Goal: Task Accomplishment & Management: Manage account settings

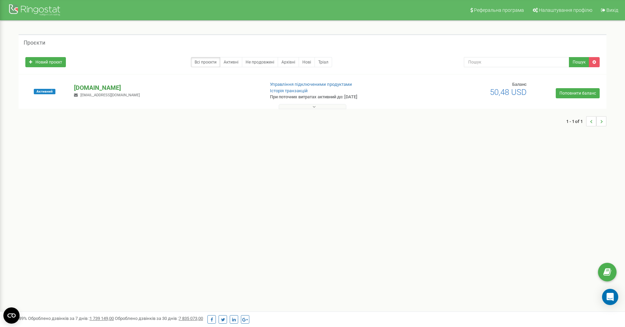
click at [121, 88] on p "[DOMAIN_NAME]" at bounding box center [166, 87] width 185 height 9
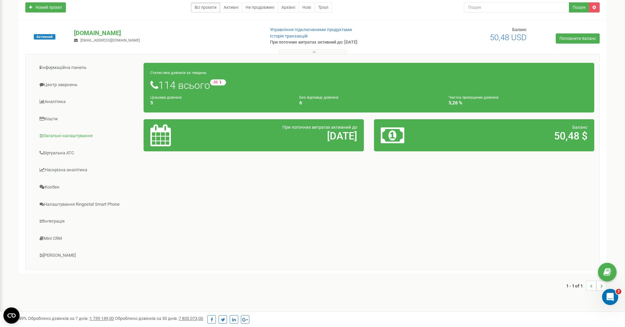
click at [90, 134] on link "Загальні налаштування" at bounding box center [87, 136] width 113 height 17
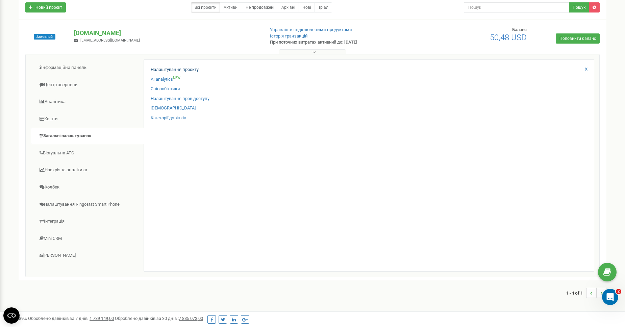
click at [168, 72] on link "Налаштування проєкту" at bounding box center [175, 70] width 48 height 6
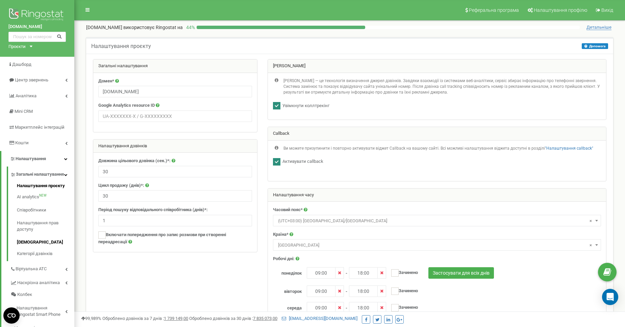
scroll to position [45, 0]
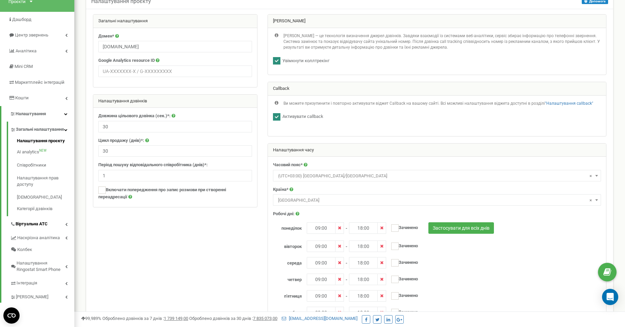
click at [68, 224] on link "Віртуальна АТС" at bounding box center [42, 223] width 64 height 14
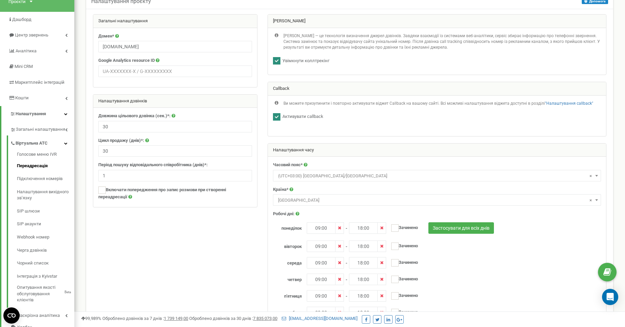
click at [49, 166] on link "Переадресація" at bounding box center [45, 166] width 57 height 13
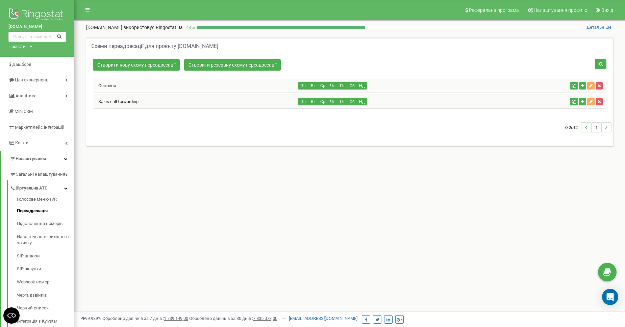
click at [195, 101] on div "Sales call forwarding" at bounding box center [195, 102] width 205 height 14
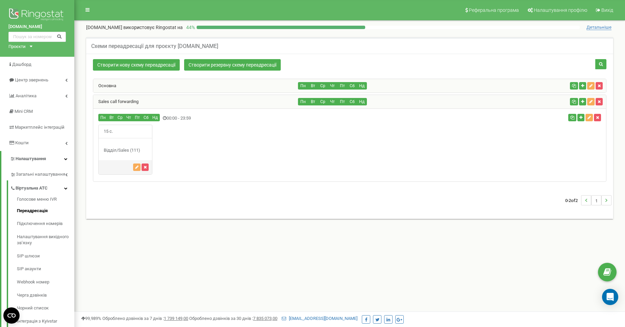
click at [133, 145] on div "15 с." at bounding box center [125, 150] width 54 height 50
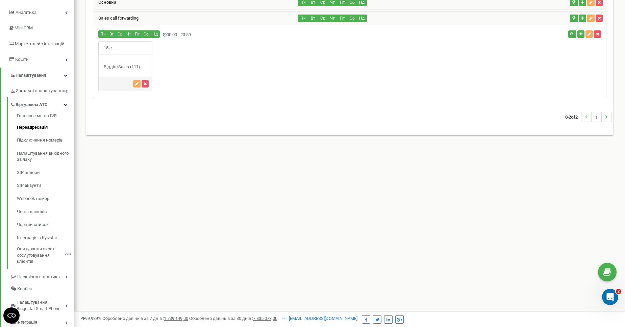
scroll to position [110, 0]
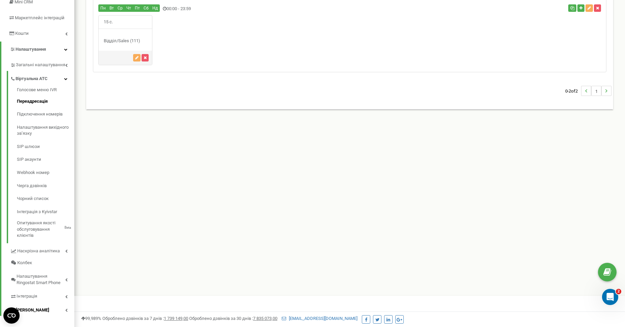
click at [66, 269] on link "Налаштування Ringostat Smart Phone" at bounding box center [42, 279] width 64 height 20
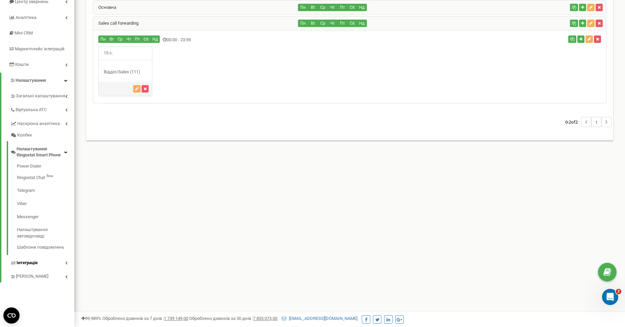
click at [63, 258] on link "Інтеграція" at bounding box center [42, 262] width 64 height 14
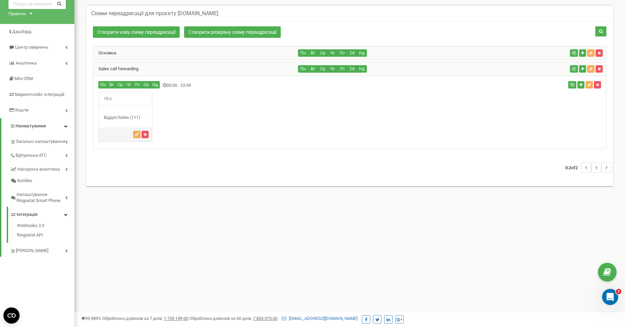
scroll to position [0, 0]
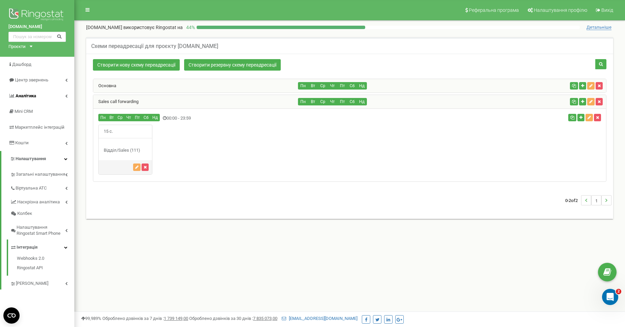
click at [63, 93] on link "Аналiтика" at bounding box center [37, 96] width 74 height 16
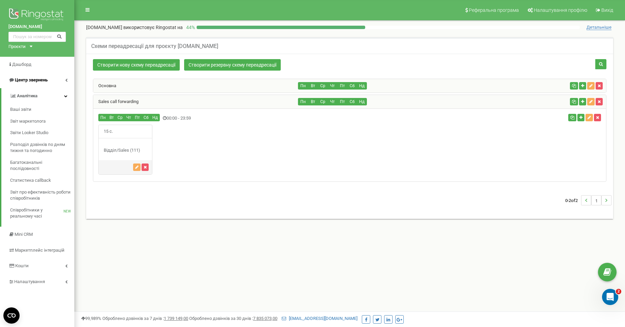
click at [64, 80] on link "Центр звернень" at bounding box center [37, 80] width 74 height 16
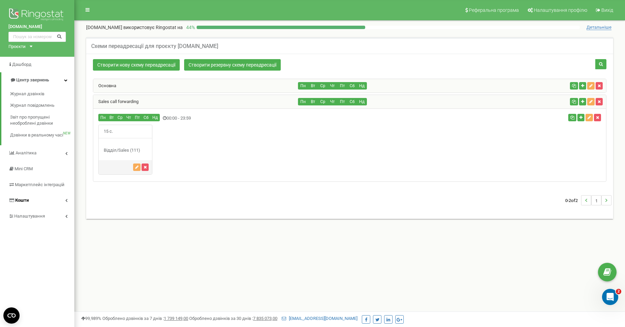
click at [64, 193] on link "Кошти" at bounding box center [37, 201] width 74 height 16
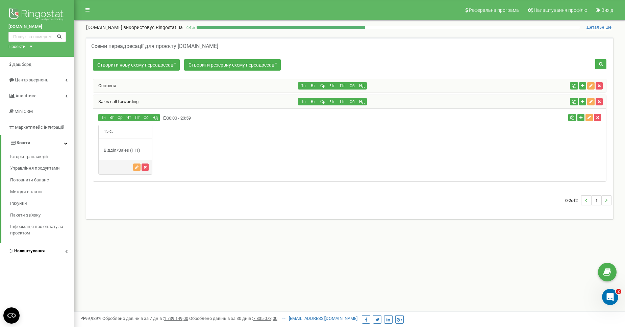
click at [61, 243] on link "Налаштування" at bounding box center [37, 251] width 74 height 16
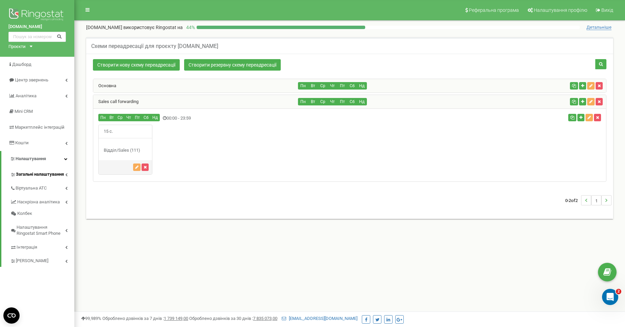
click at [49, 173] on span "Загальні налаштування" at bounding box center [40, 174] width 48 height 6
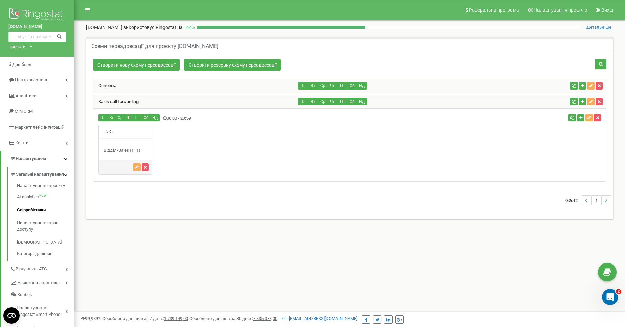
click at [36, 211] on link "Співробітники" at bounding box center [45, 210] width 57 height 13
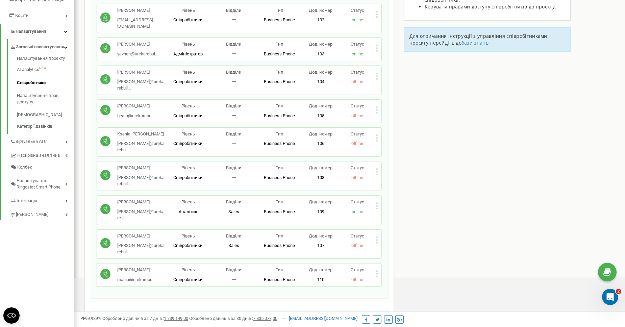
scroll to position [160, 0]
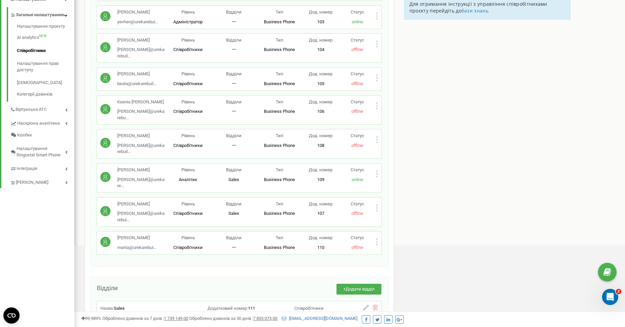
click at [270, 305] on div "Назва: Sales Додатковий номер: 111 Співробітники Maryna Kunets Volodymir Harmat…" at bounding box center [239, 309] width 278 height 8
click at [224, 306] on span "Додатковий номер:" at bounding box center [228, 308] width 41 height 5
click at [364, 305] on icon at bounding box center [366, 308] width 6 height 6
click at [241, 220] on div "Співробітники проєкту urekarebuild.com Співробітники + Додати співробітника Oks…" at bounding box center [240, 116] width 310 height 477
click at [373, 308] on div "Sales 111 Зберегти відділ Скасувати" at bounding box center [239, 314] width 271 height 12
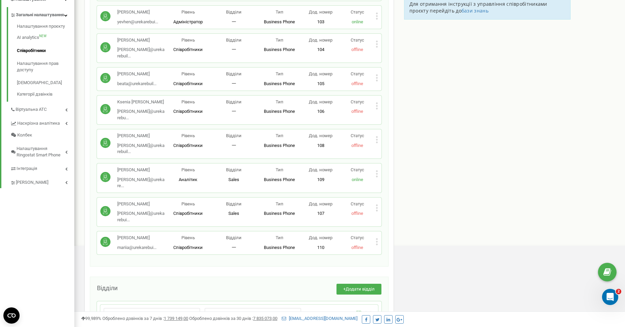
click at [370, 311] on icon at bounding box center [369, 314] width 6 height 6
click at [233, 201] on div "Відділи Sales Sales" at bounding box center [234, 209] width 46 height 16
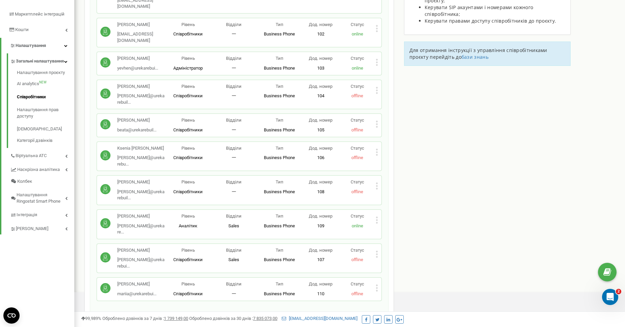
scroll to position [75, 0]
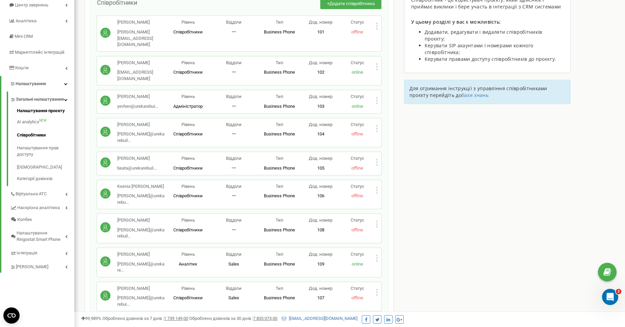
click at [31, 115] on link "Налаштування проєкту" at bounding box center [45, 112] width 57 height 8
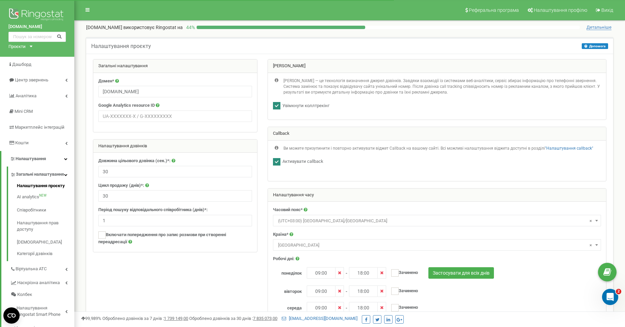
click at [66, 176] on icon at bounding box center [65, 174] width 3 height 3
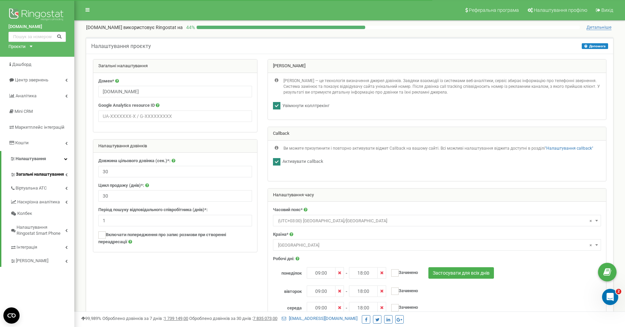
click at [66, 162] on link "Налаштування" at bounding box center [37, 159] width 73 height 16
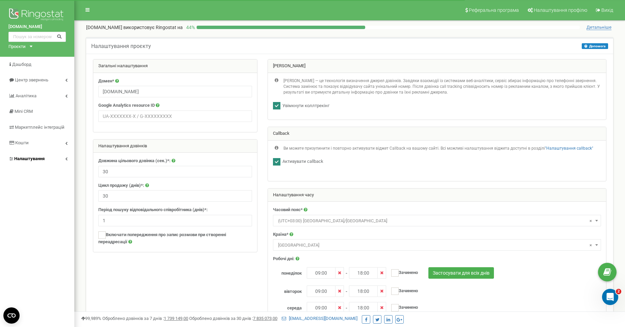
click at [66, 160] on link "Налаштування" at bounding box center [37, 159] width 74 height 16
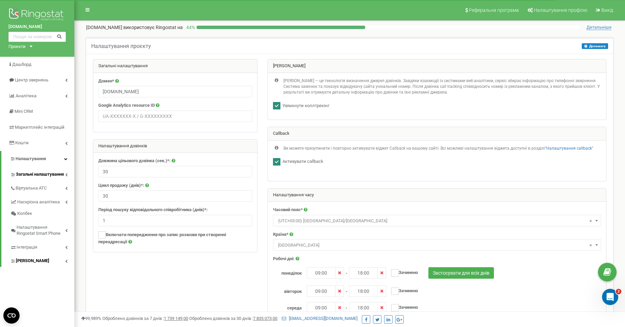
click at [68, 262] on link "[PERSON_NAME]" at bounding box center [42, 260] width 64 height 14
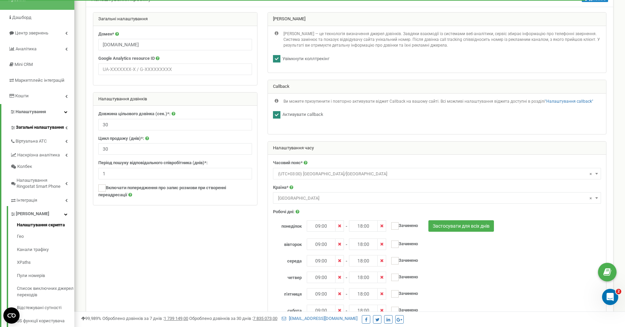
scroll to position [102, 0]
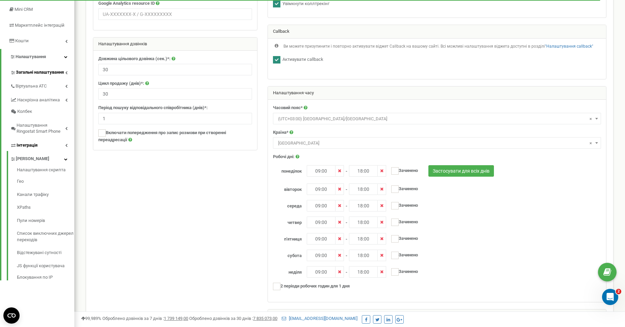
click at [60, 143] on link "Інтеграція" at bounding box center [42, 145] width 64 height 14
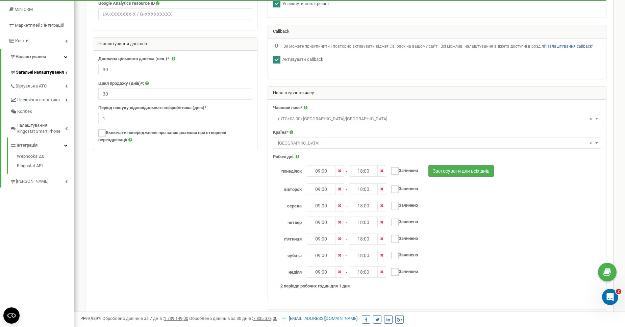
click at [64, 174] on link "[PERSON_NAME]" at bounding box center [42, 181] width 64 height 14
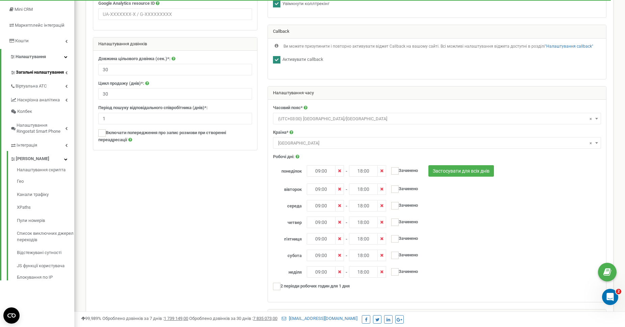
click at [22, 158] on span "[PERSON_NAME]" at bounding box center [32, 159] width 33 height 6
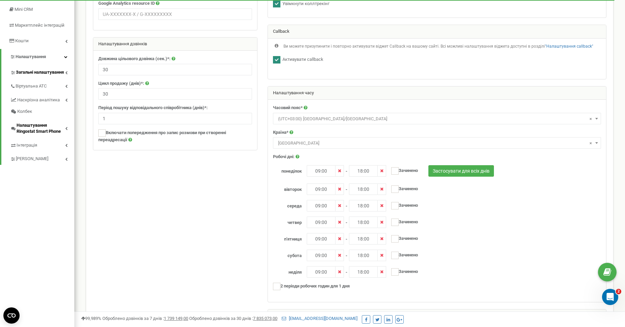
click at [59, 125] on span "Налаштування Ringostat Smart Phone" at bounding box center [41, 128] width 49 height 13
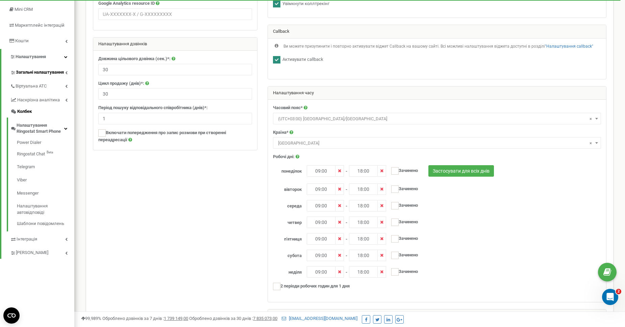
click at [66, 107] on link "Колбек" at bounding box center [42, 112] width 64 height 12
click at [69, 96] on link "Наскрізна аналітика" at bounding box center [42, 99] width 64 height 14
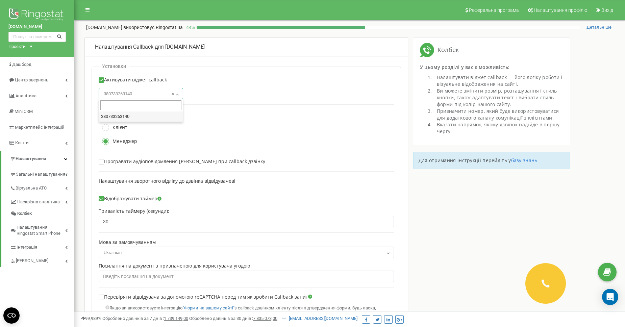
click at [126, 94] on span "× 380733263140" at bounding box center [141, 93] width 80 height 9
click at [248, 99] on div "Активувати віджет callback 380733263140 × 380733263140" at bounding box center [246, 88] width 295 height 22
click at [63, 162] on link "Налаштування" at bounding box center [37, 159] width 73 height 16
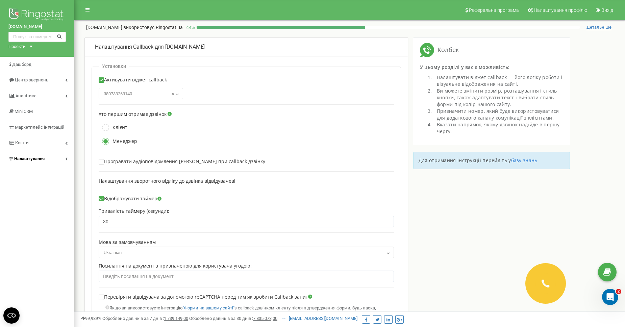
click at [63, 162] on link "Налаштування" at bounding box center [37, 159] width 74 height 16
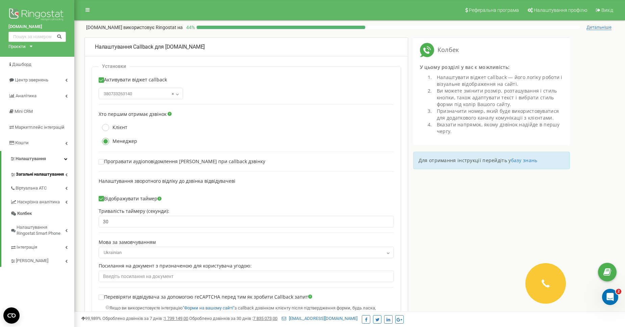
click at [62, 174] on span "Загальні налаштування" at bounding box center [40, 174] width 48 height 6
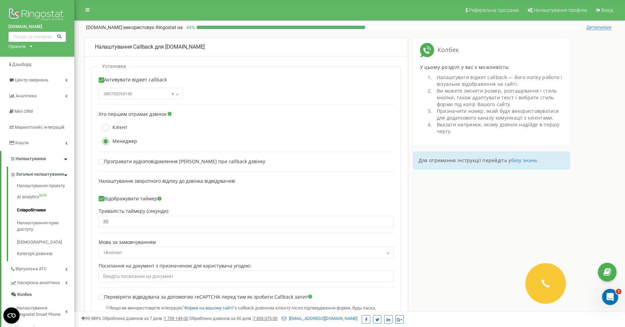
click at [46, 214] on link "Співробітники" at bounding box center [45, 210] width 57 height 13
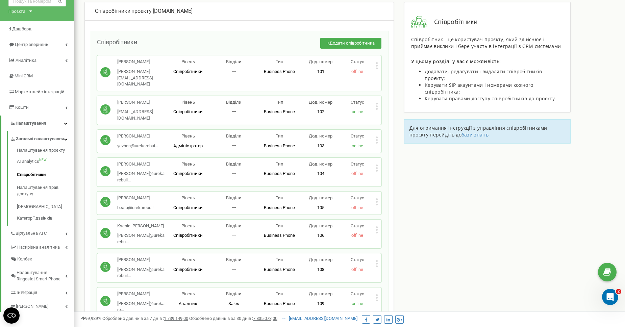
scroll to position [47, 0]
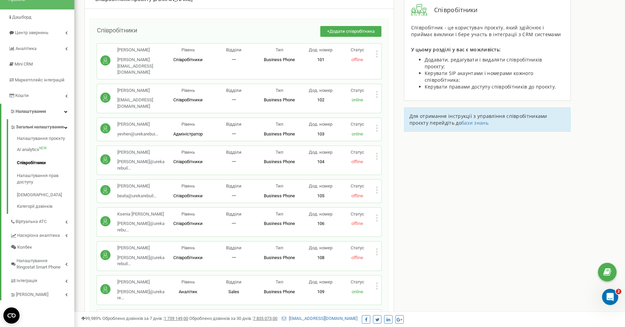
click at [233, 310] on div "Maryna Kunets maryna@urekarebui... maryna@urekarebuild.com Рівень Співробітники…" at bounding box center [239, 324] width 285 height 29
click at [232, 323] on span "Sales" at bounding box center [234, 325] width 11 height 5
click at [235, 323] on span "Sales" at bounding box center [234, 325] width 11 height 5
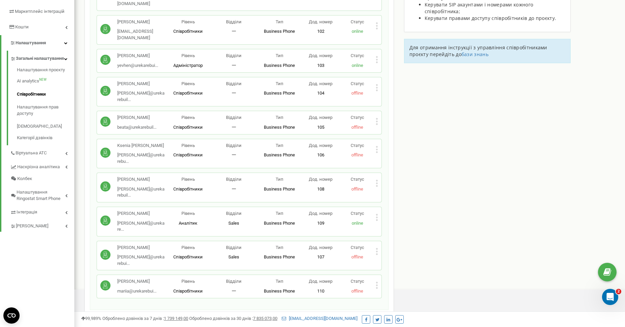
scroll to position [160, 0]
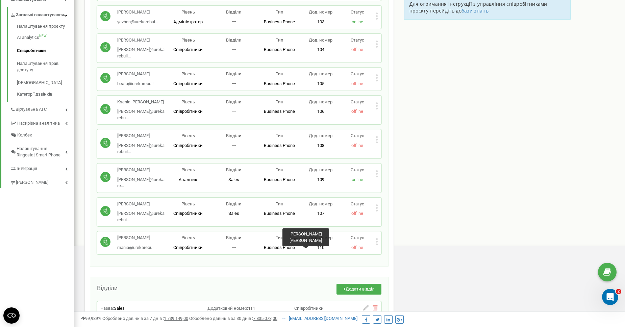
click at [305, 306] on span "Співробітники" at bounding box center [308, 308] width 29 height 5
click at [363, 305] on icon at bounding box center [366, 308] width 6 height 6
click at [197, 308] on input "Sales" at bounding box center [152, 314] width 96 height 12
click at [255, 308] on input "111" at bounding box center [253, 314] width 96 height 12
click at [245, 284] on div "+ Додати відділ" at bounding box center [250, 293] width 264 height 18
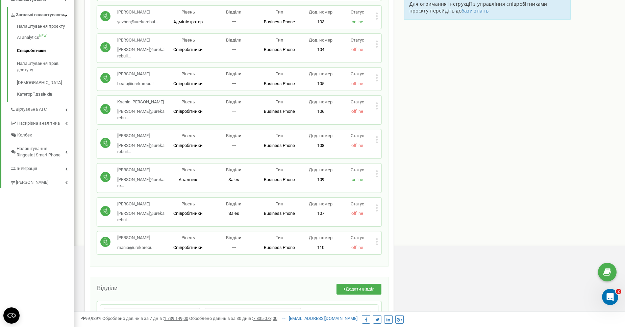
scroll to position [0, 0]
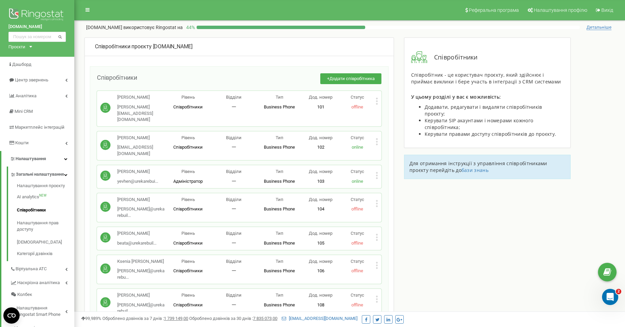
click at [146, 49] on span "Співробітники проєкту" at bounding box center [123, 46] width 57 height 6
click at [67, 158] on icon at bounding box center [65, 158] width 3 height 3
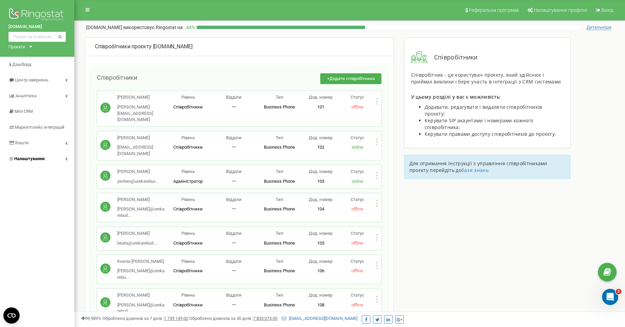
click at [67, 158] on icon at bounding box center [66, 158] width 2 height 3
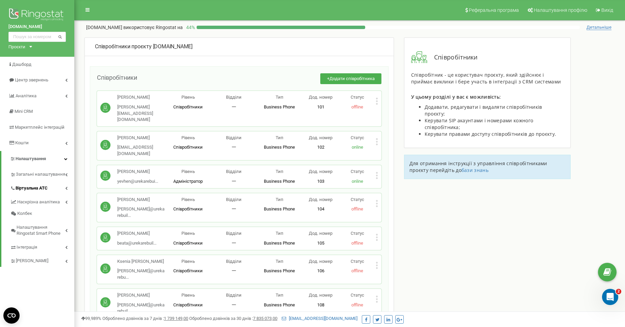
click at [66, 187] on icon at bounding box center [66, 188] width 2 height 3
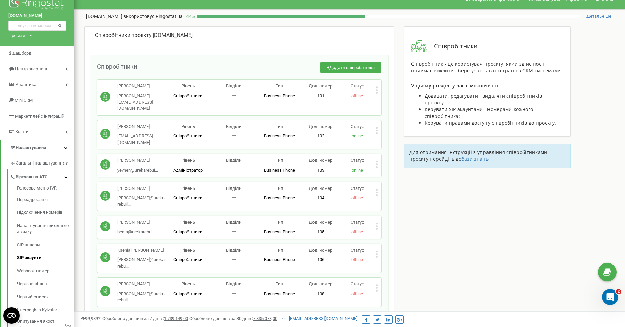
scroll to position [13, 0]
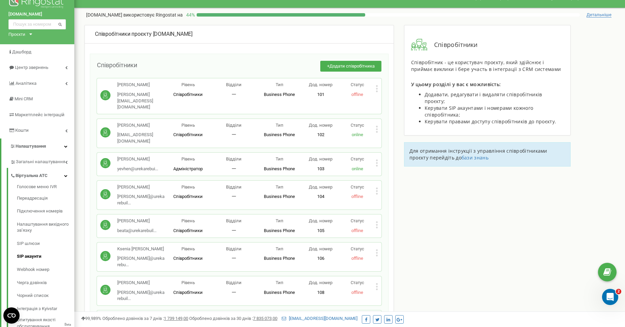
click at [21, 253] on link "SIP акаунти" at bounding box center [45, 256] width 57 height 13
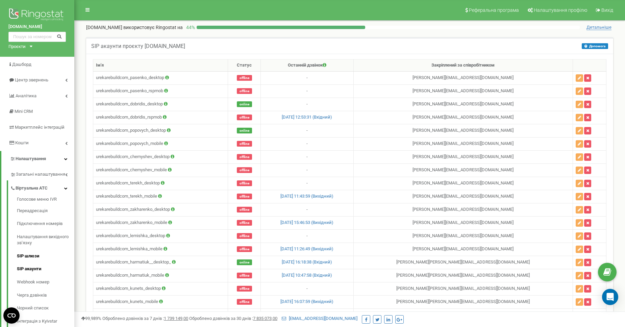
click at [44, 251] on link "SIP шлюзи" at bounding box center [45, 256] width 57 height 13
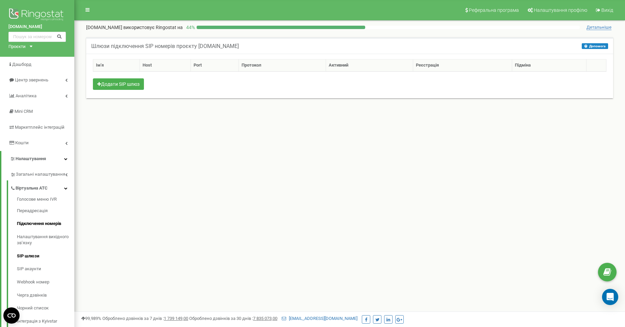
click at [42, 220] on link "Підключення номерів" at bounding box center [45, 223] width 57 height 13
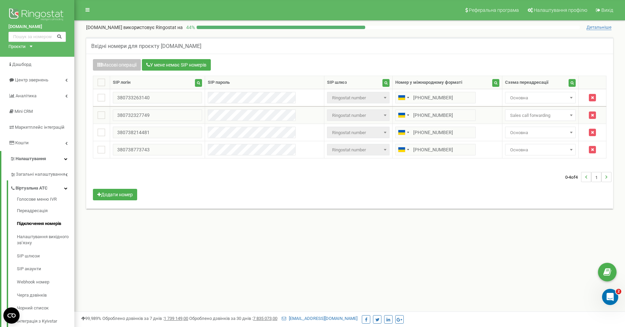
click at [533, 115] on span "Sales call forwarding" at bounding box center [541, 115] width 66 height 9
